Goal: Transaction & Acquisition: Book appointment/travel/reservation

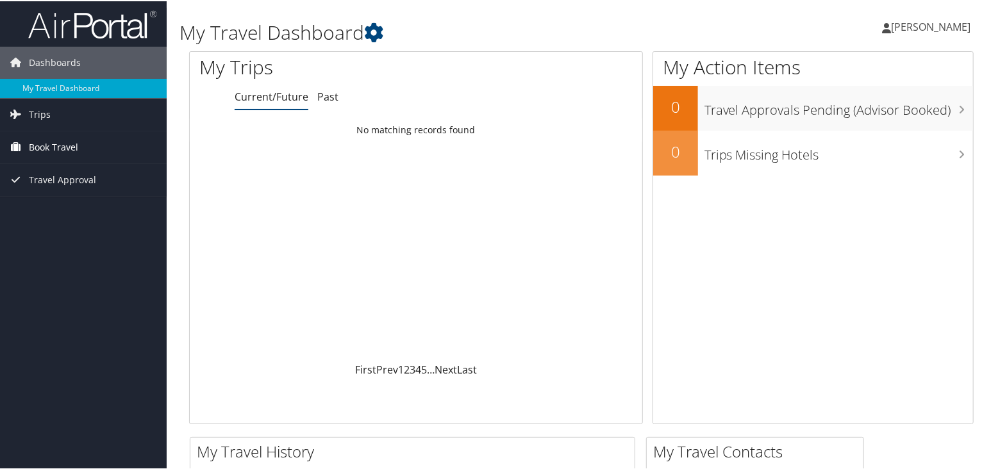
click at [40, 146] on span "Book Travel" at bounding box center [53, 146] width 49 height 32
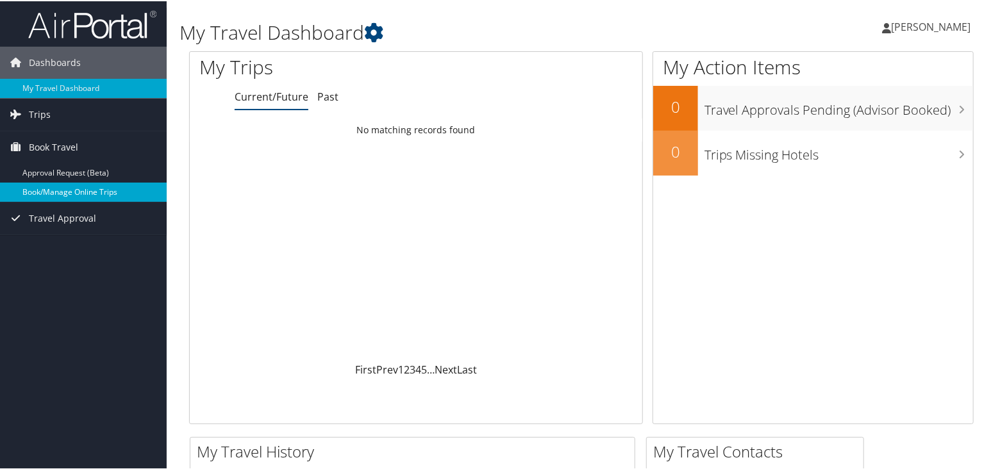
click at [71, 190] on link "Book/Manage Online Trips" at bounding box center [83, 190] width 167 height 19
